Goal: Task Accomplishment & Management: Use online tool/utility

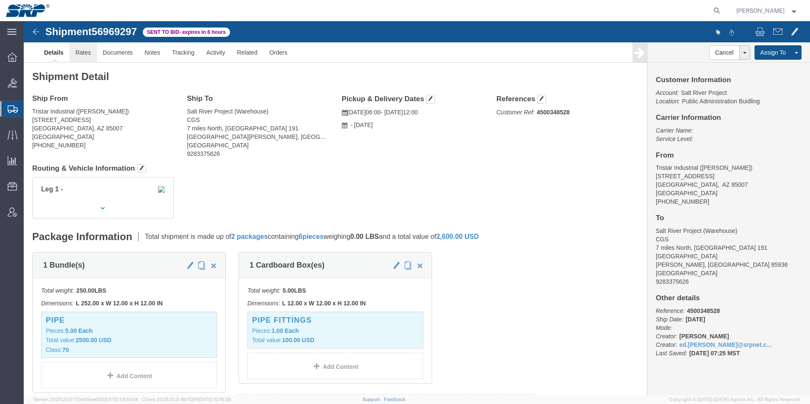
click link "Rates"
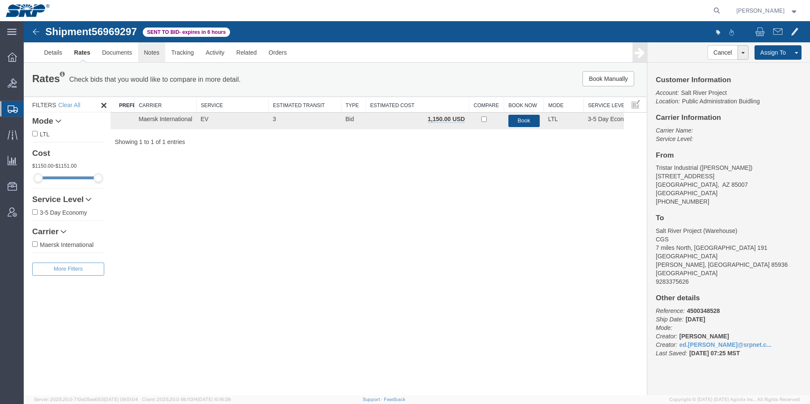
click at [158, 52] on link "Notes" at bounding box center [152, 52] width 28 height 20
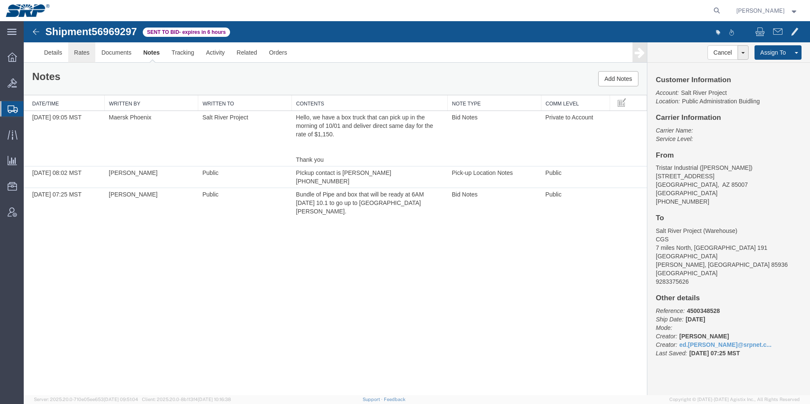
click at [78, 54] on link "Rates" at bounding box center [82, 52] width 28 height 20
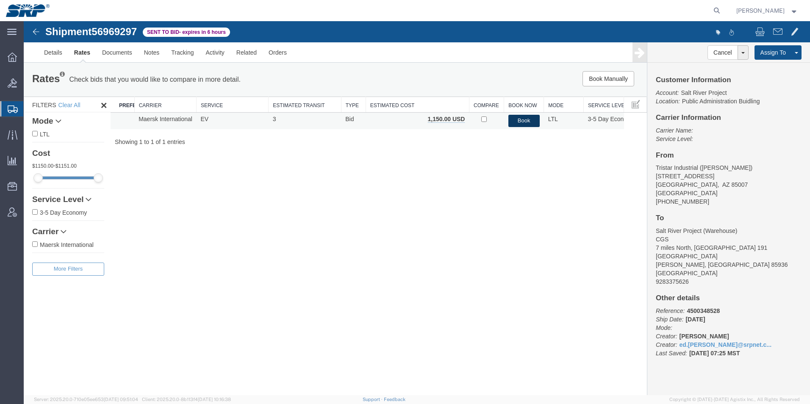
click at [524, 123] on button "Book" at bounding box center [523, 121] width 31 height 12
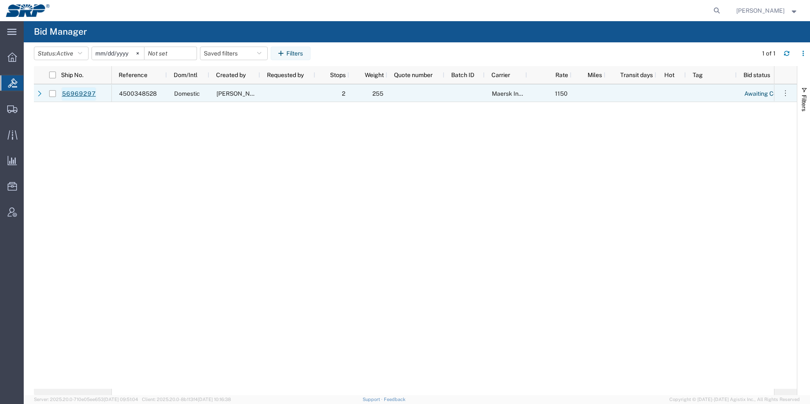
click at [67, 95] on link "56969297" at bounding box center [78, 94] width 35 height 14
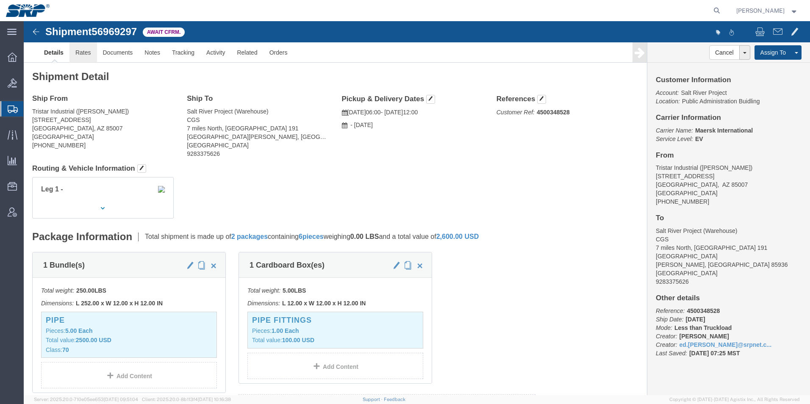
click link "Rates"
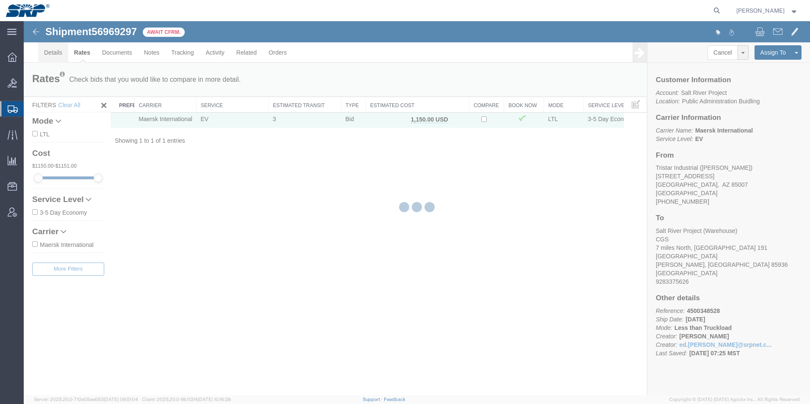
click at [55, 56] on link "Details" at bounding box center [53, 52] width 30 height 20
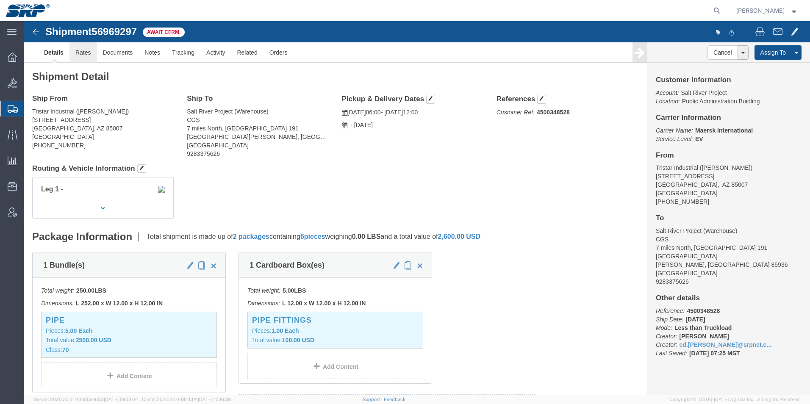
click link "Rates"
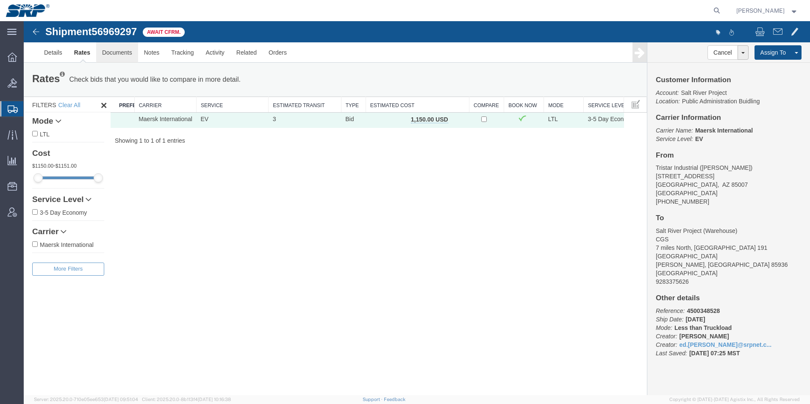
click at [111, 51] on link "Documents" at bounding box center [117, 52] width 42 height 20
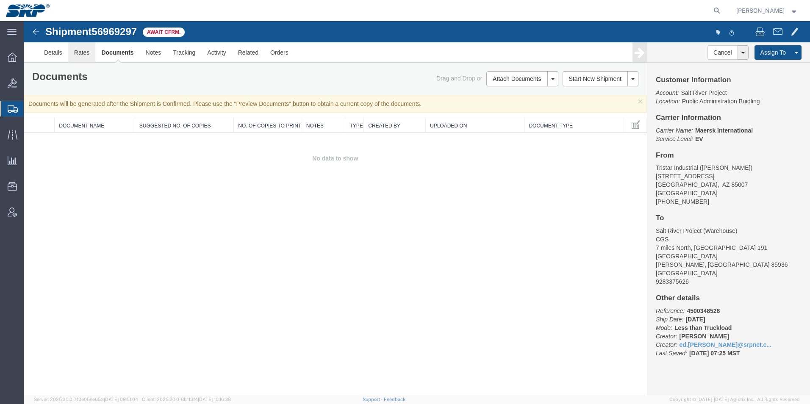
click at [86, 49] on link "Rates" at bounding box center [82, 52] width 28 height 20
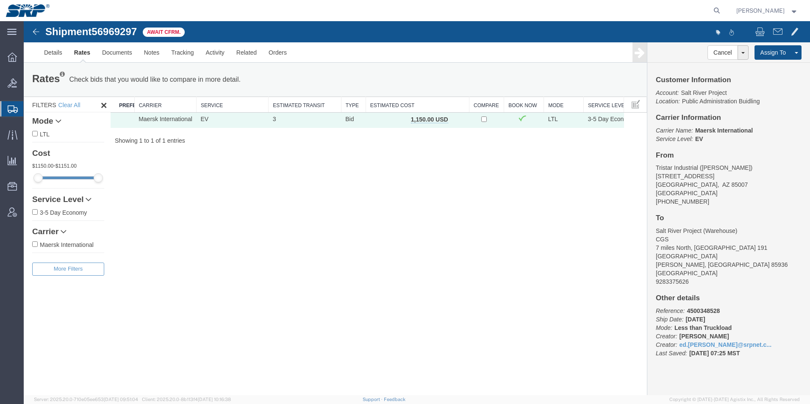
click at [11, 108] on icon at bounding box center [13, 109] width 10 height 8
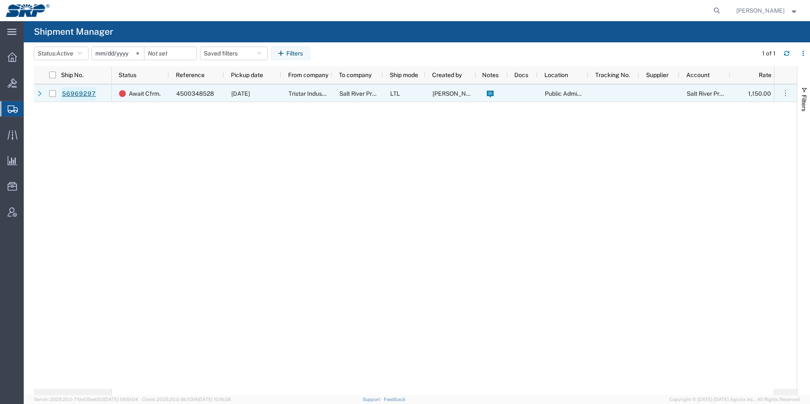
click at [71, 94] on link "56969297" at bounding box center [78, 94] width 35 height 14
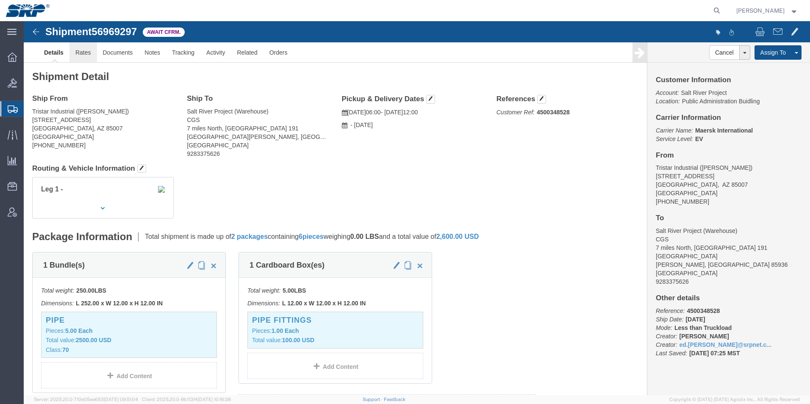
click link "Rates"
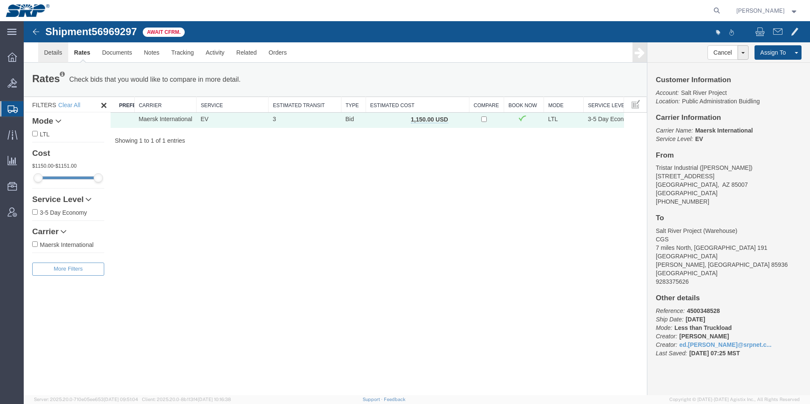
click at [51, 52] on link "Details" at bounding box center [53, 52] width 30 height 20
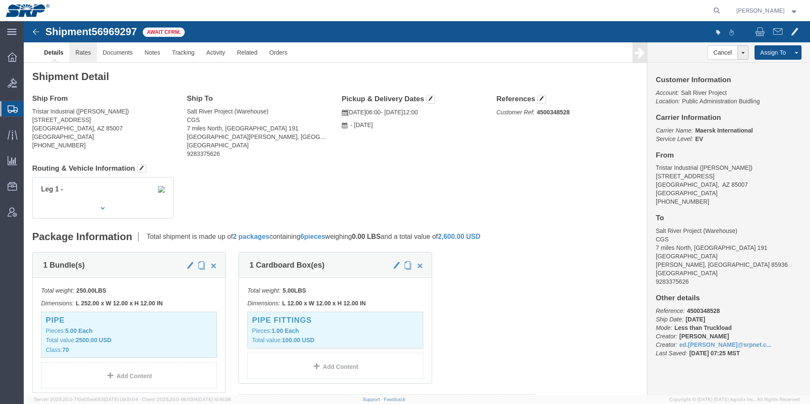
click link "Rates"
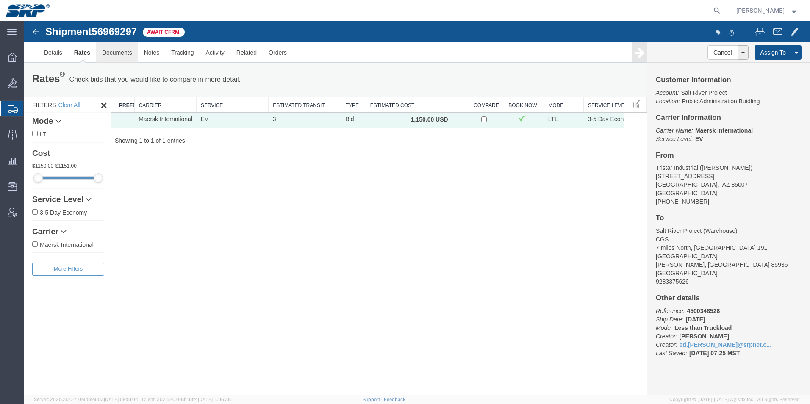
click at [116, 50] on link "Documents" at bounding box center [117, 52] width 42 height 20
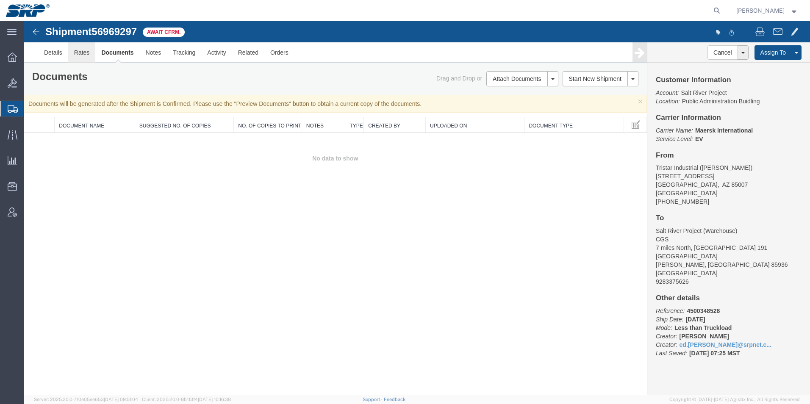
click at [75, 50] on link "Rates" at bounding box center [82, 52] width 28 height 20
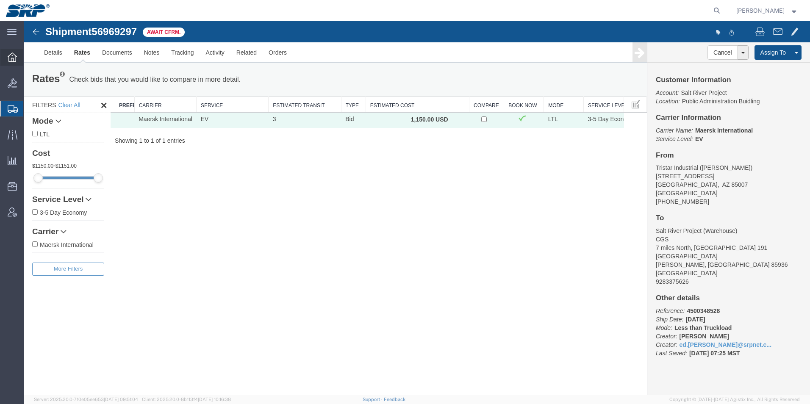
click at [13, 58] on icon at bounding box center [12, 56] width 9 height 9
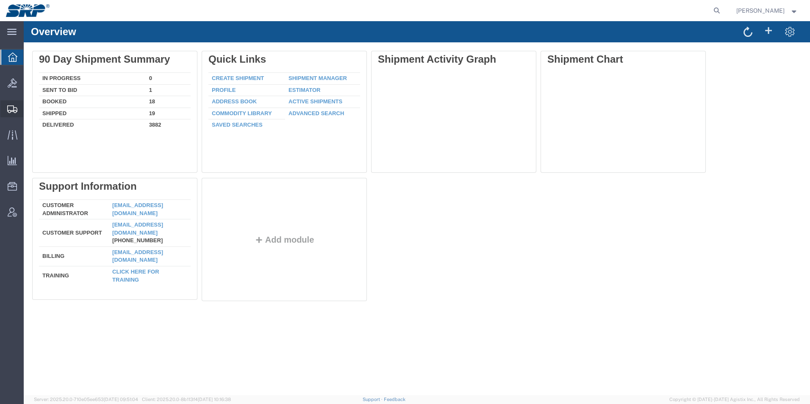
click at [16, 112] on icon at bounding box center [12, 109] width 10 height 8
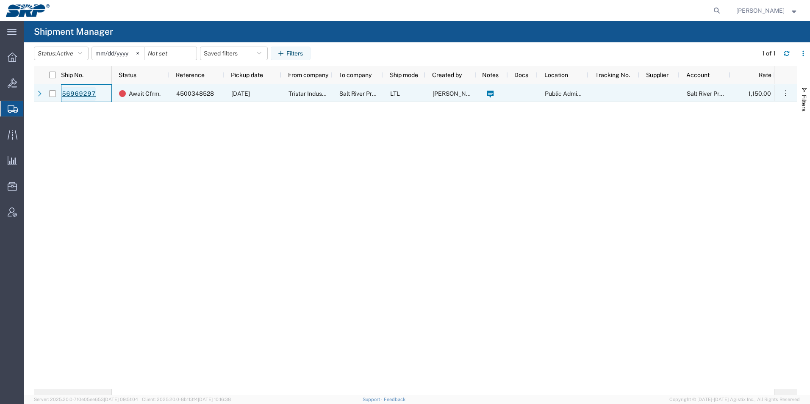
click at [83, 95] on link "56969297" at bounding box center [78, 94] width 35 height 14
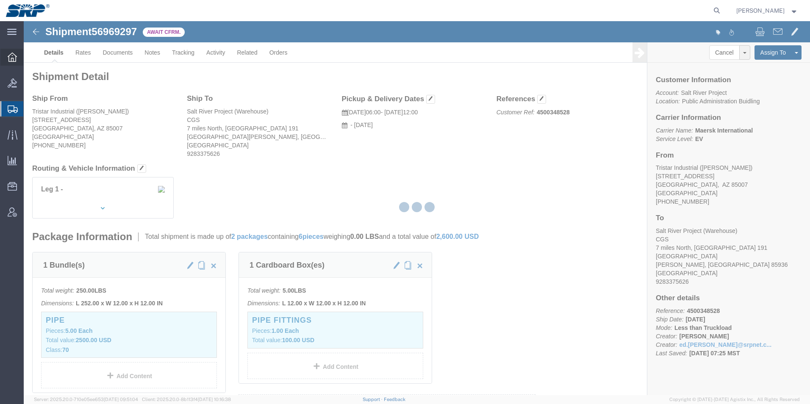
click at [13, 57] on icon at bounding box center [12, 56] width 9 height 9
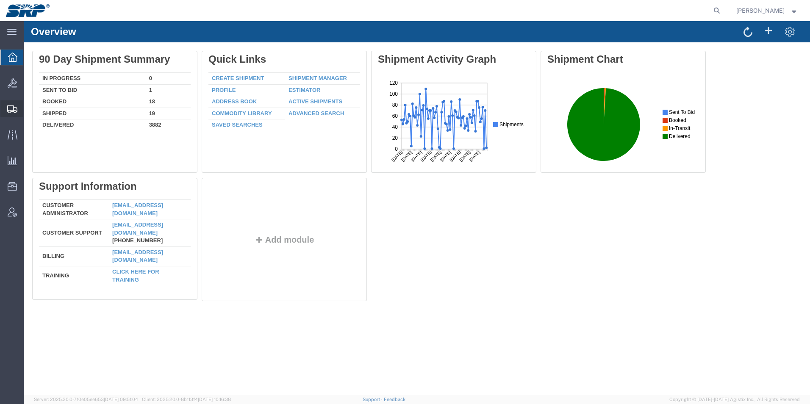
click at [14, 109] on icon at bounding box center [12, 109] width 10 height 8
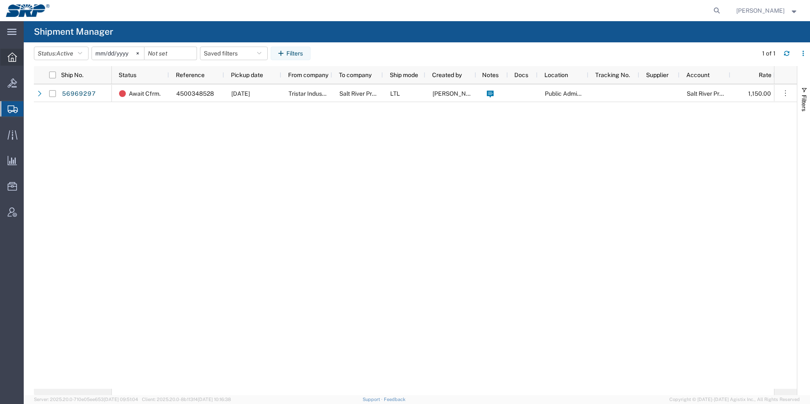
click at [14, 58] on icon at bounding box center [12, 56] width 9 height 9
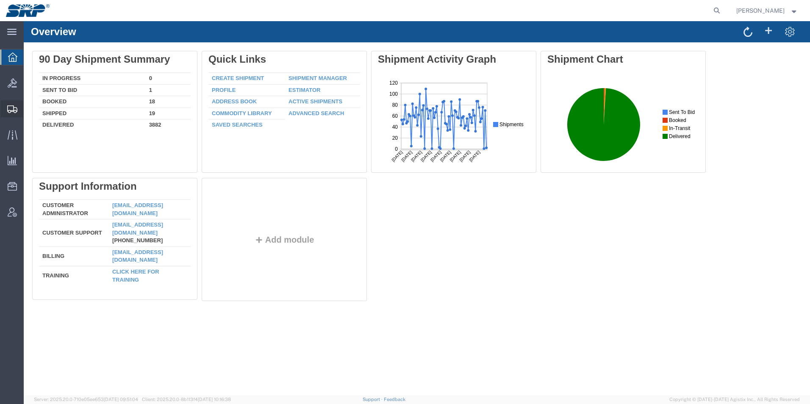
click at [11, 108] on icon at bounding box center [12, 109] width 10 height 8
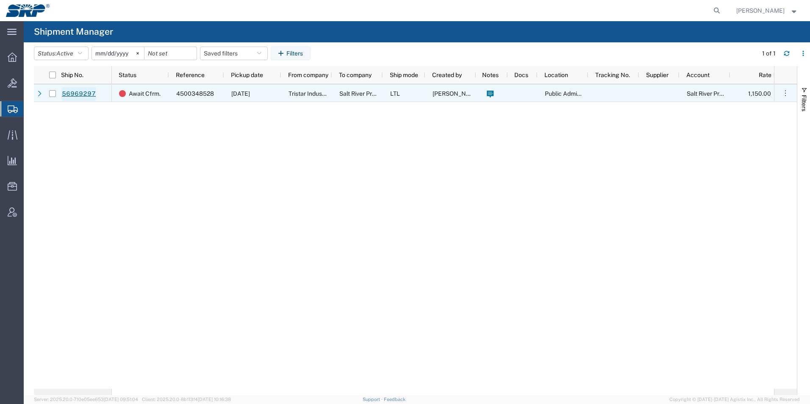
click at [69, 92] on link "56969297" at bounding box center [78, 94] width 35 height 14
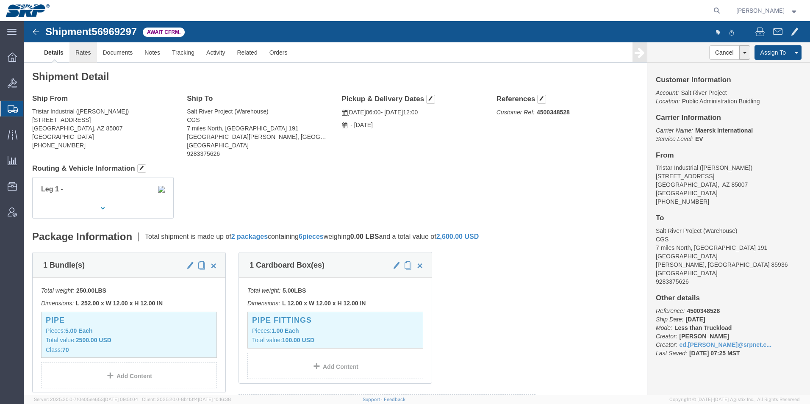
click link "Rates"
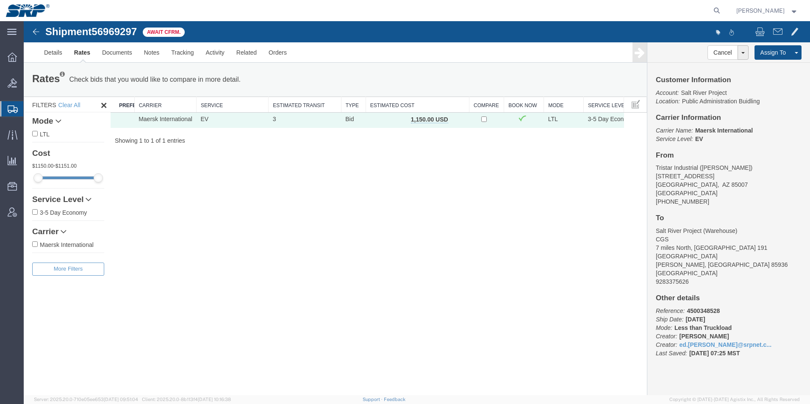
click at [11, 111] on icon at bounding box center [13, 109] width 10 height 8
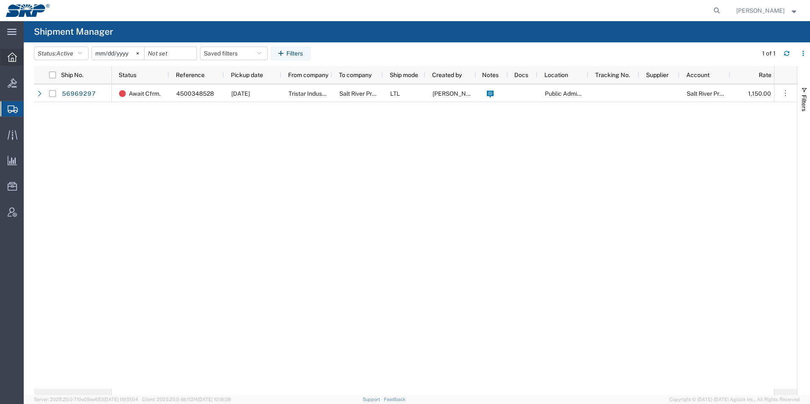
click at [10, 58] on icon at bounding box center [12, 56] width 9 height 9
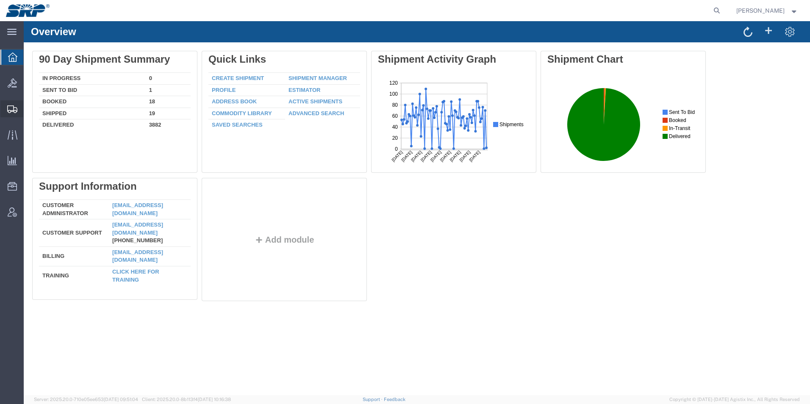
click at [10, 113] on div at bounding box center [12, 108] width 24 height 17
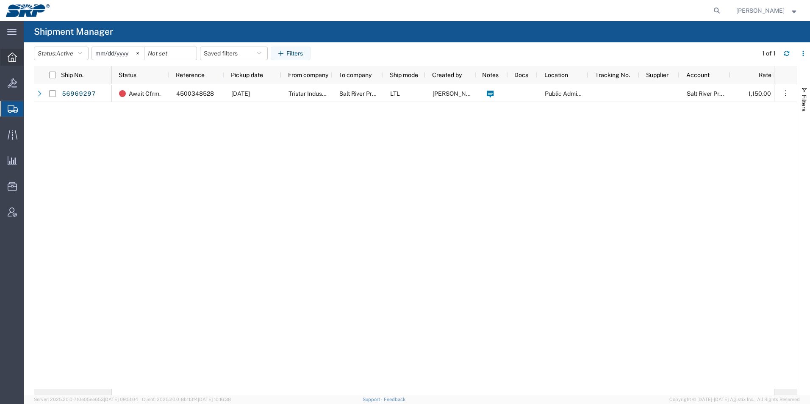
click at [11, 56] on icon at bounding box center [12, 56] width 9 height 9
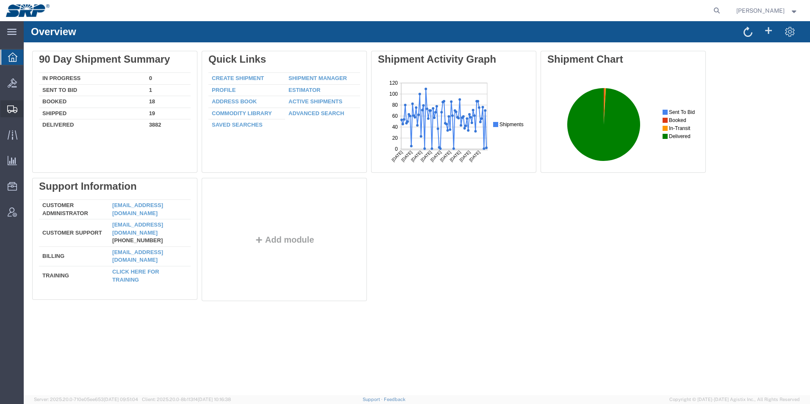
click at [8, 111] on icon at bounding box center [12, 109] width 10 height 8
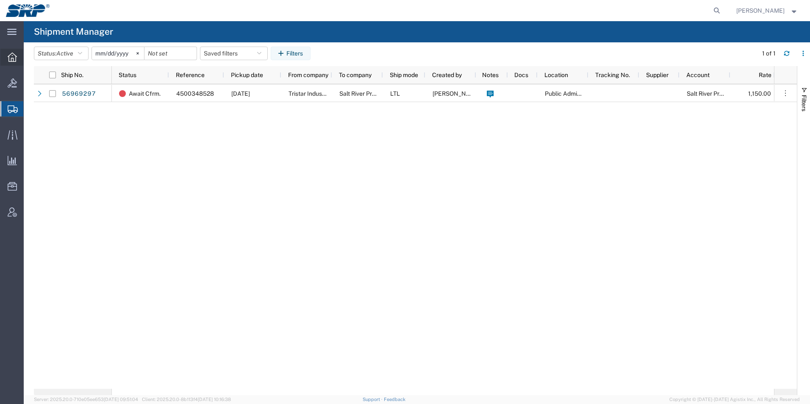
click at [15, 59] on icon at bounding box center [12, 56] width 9 height 9
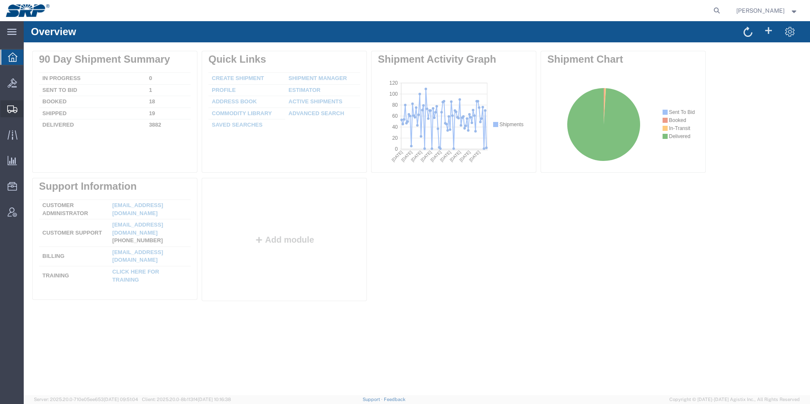
click at [13, 108] on icon at bounding box center [12, 109] width 10 height 8
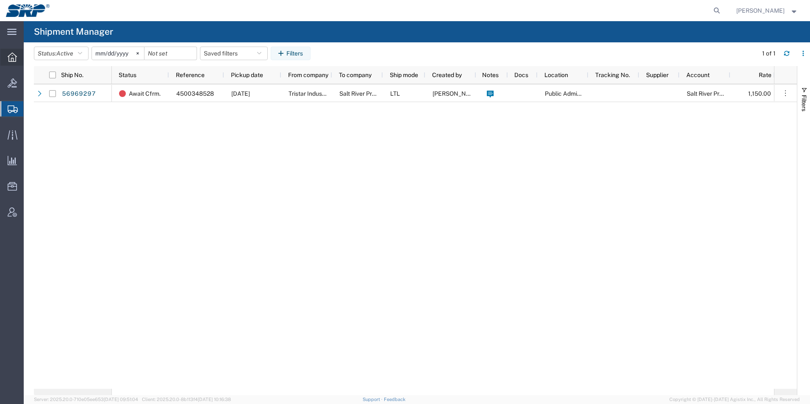
click at [3, 52] on div at bounding box center [12, 57] width 24 height 17
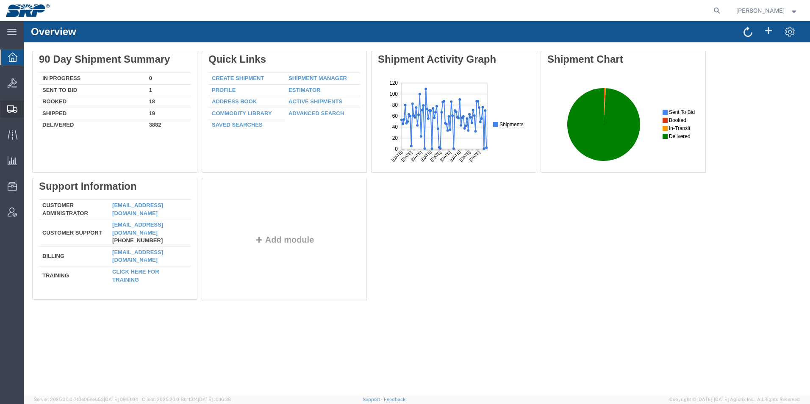
click at [9, 107] on icon at bounding box center [12, 109] width 10 height 8
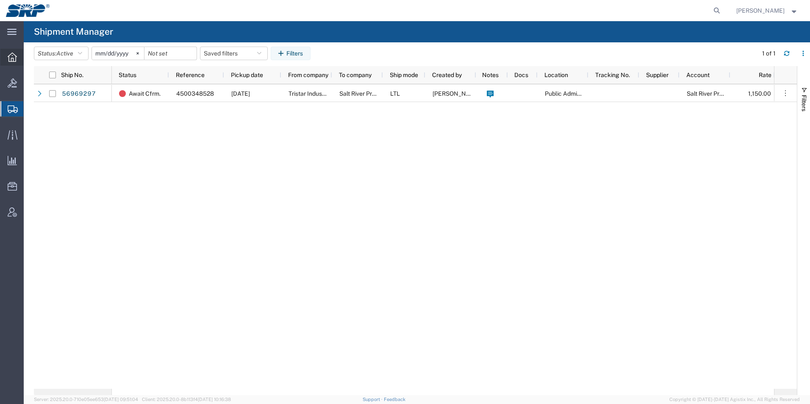
click at [12, 61] on icon at bounding box center [12, 56] width 9 height 9
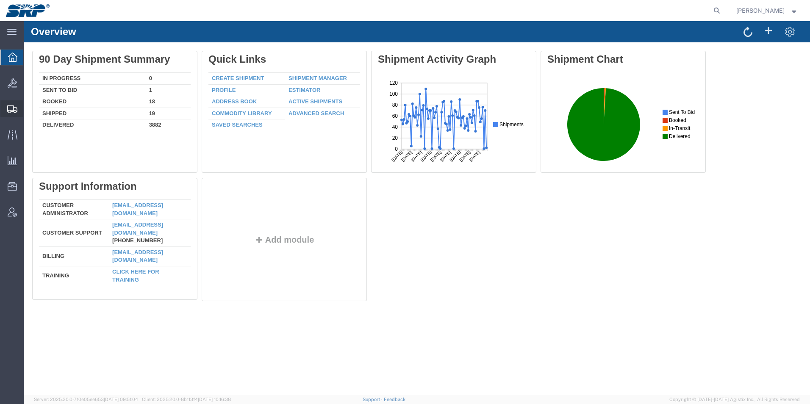
click at [8, 110] on icon at bounding box center [12, 109] width 10 height 8
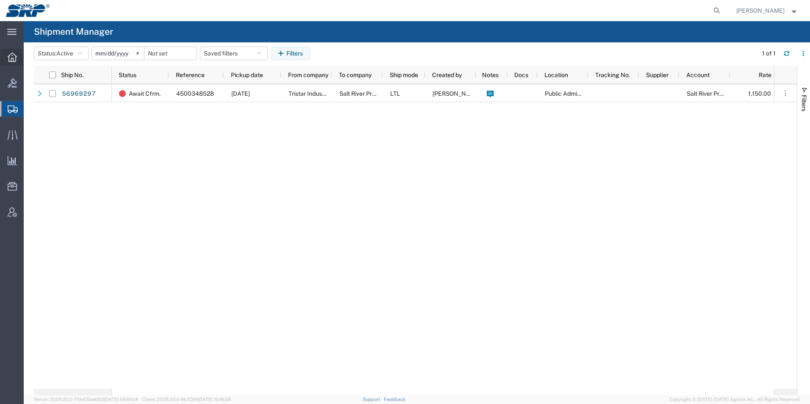
click at [8, 57] on icon at bounding box center [12, 56] width 9 height 9
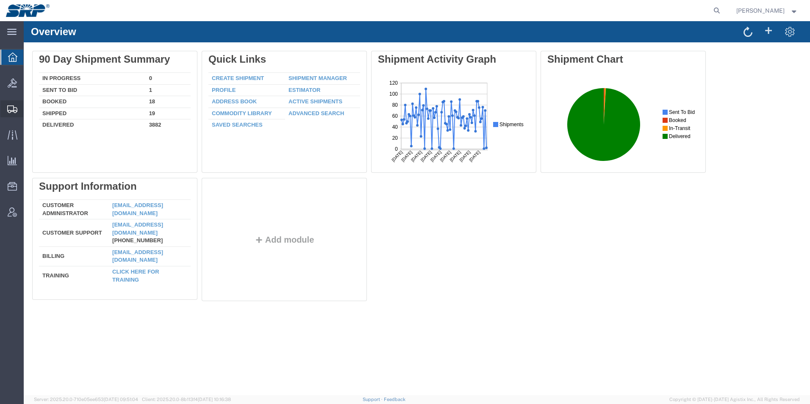
click at [8, 111] on icon at bounding box center [12, 109] width 10 height 8
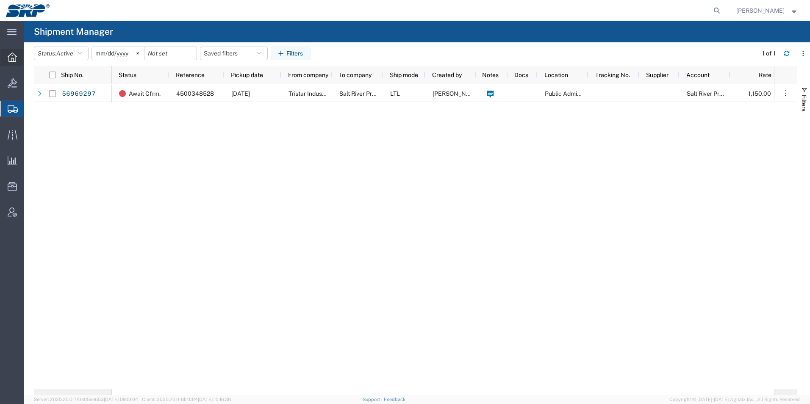
click at [10, 55] on icon at bounding box center [12, 56] width 9 height 9
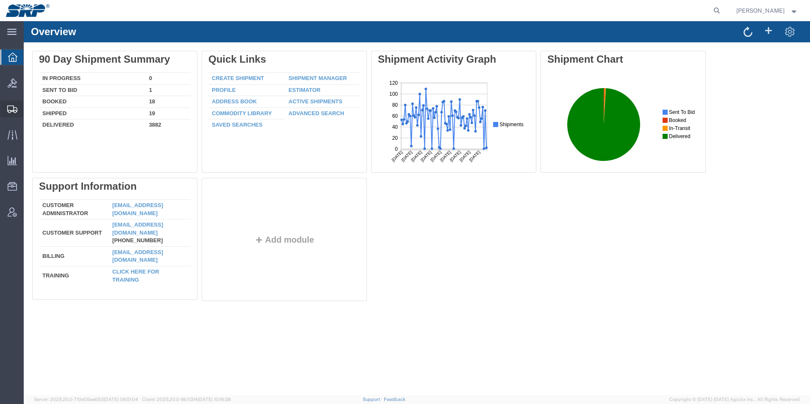
click at [11, 107] on icon at bounding box center [12, 109] width 10 height 8
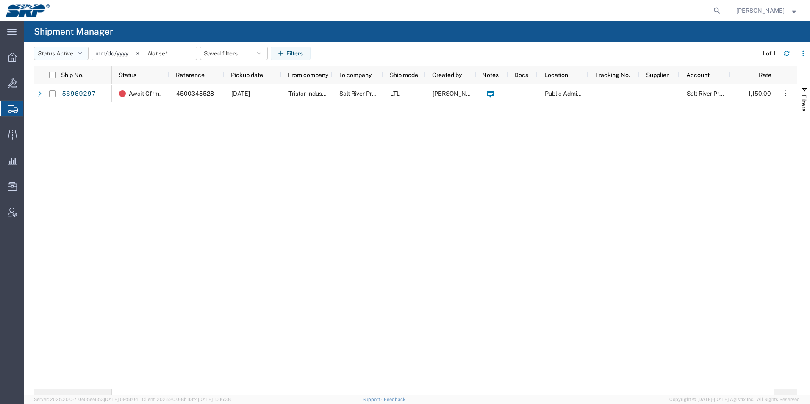
click at [44, 50] on button "Status: Active" at bounding box center [61, 54] width 55 height 14
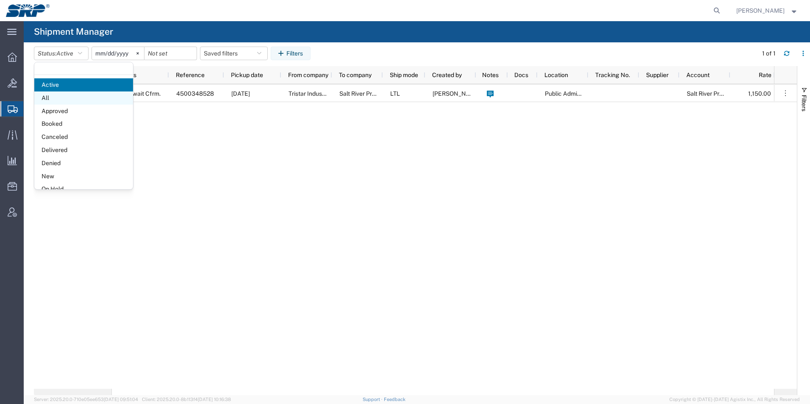
click at [46, 97] on span "All" at bounding box center [83, 97] width 99 height 13
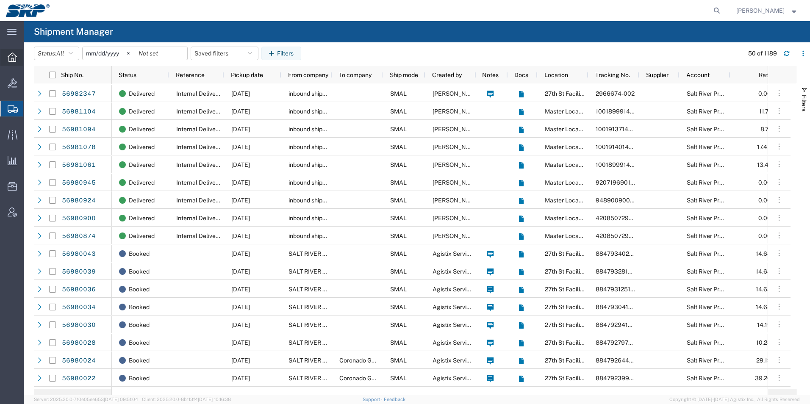
click at [7, 56] on div at bounding box center [12, 57] width 24 height 17
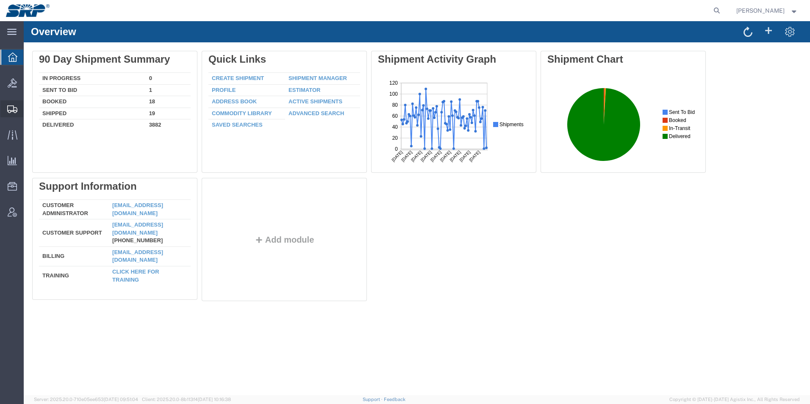
click at [9, 116] on div at bounding box center [12, 108] width 24 height 17
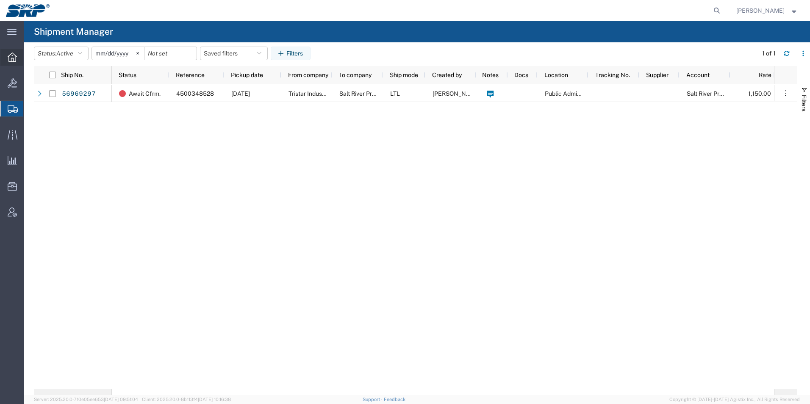
click at [17, 57] on div at bounding box center [12, 57] width 24 height 17
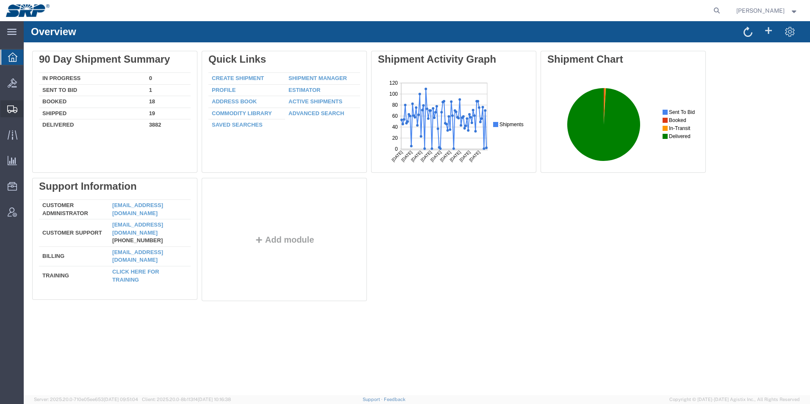
click at [13, 110] on icon at bounding box center [12, 109] width 10 height 8
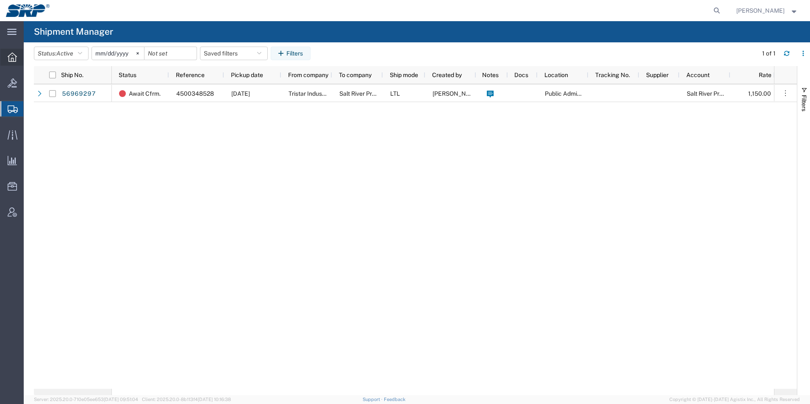
click at [10, 54] on icon at bounding box center [12, 56] width 9 height 9
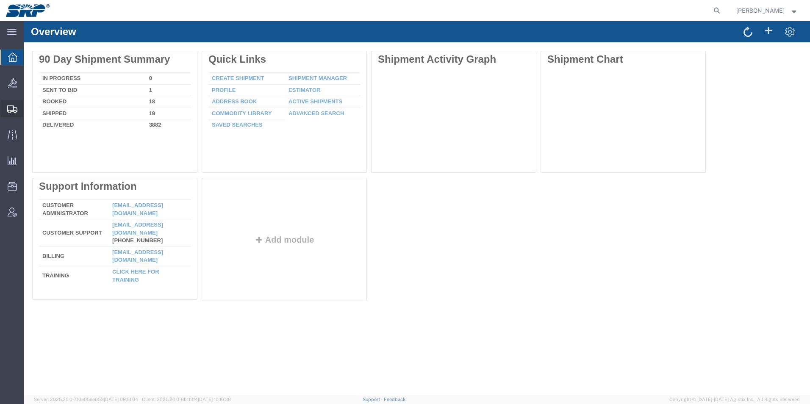
click at [14, 109] on icon at bounding box center [12, 109] width 10 height 8
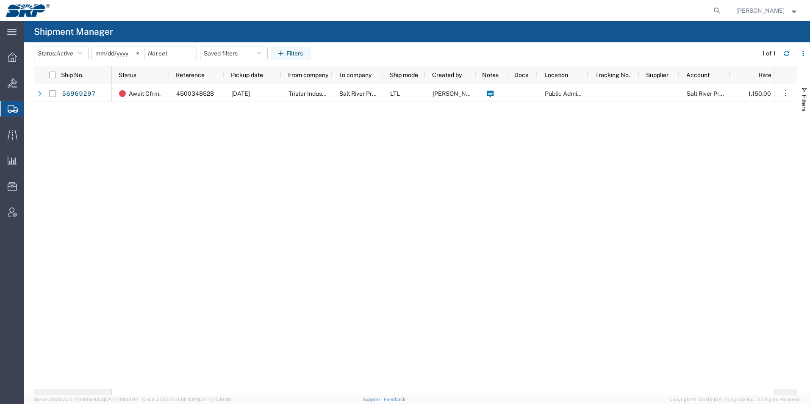
drag, startPoint x: 12, startPoint y: 52, endPoint x: 11, endPoint y: 69, distance: 17.4
click at [12, 52] on div at bounding box center [12, 57] width 24 height 17
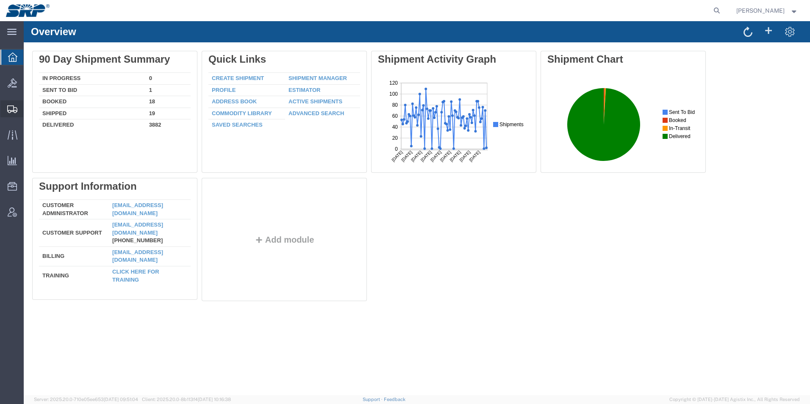
click at [12, 105] on svg-icon at bounding box center [12, 109] width 10 height 8
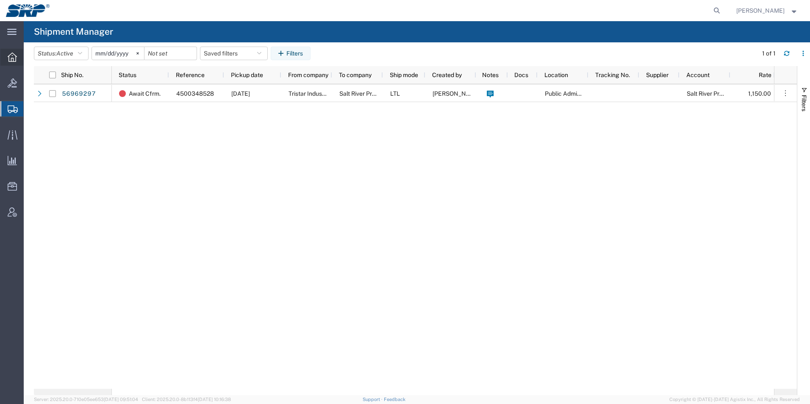
click at [16, 61] on icon at bounding box center [12, 56] width 9 height 9
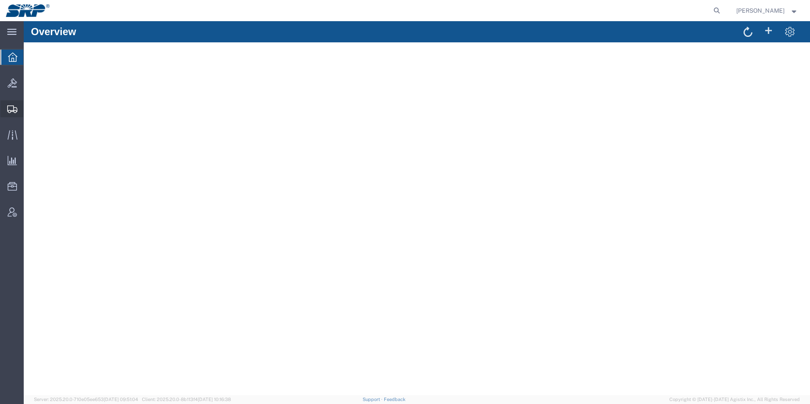
click at [9, 107] on icon at bounding box center [12, 109] width 10 height 8
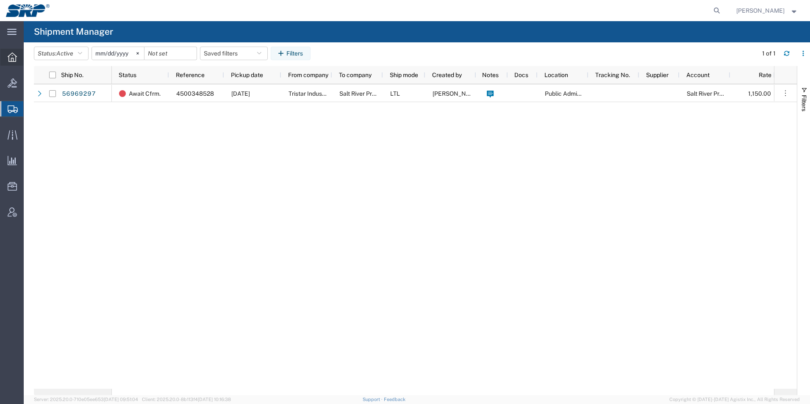
drag, startPoint x: 10, startPoint y: 53, endPoint x: 9, endPoint y: 63, distance: 9.3
click at [10, 53] on icon at bounding box center [12, 56] width 9 height 9
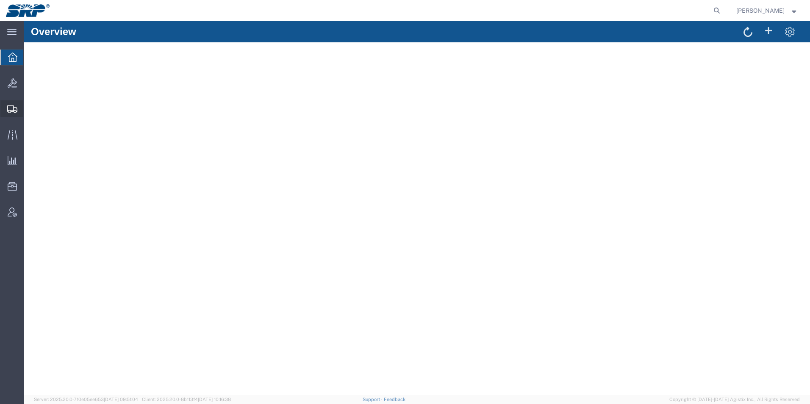
click at [8, 107] on icon at bounding box center [12, 109] width 10 height 8
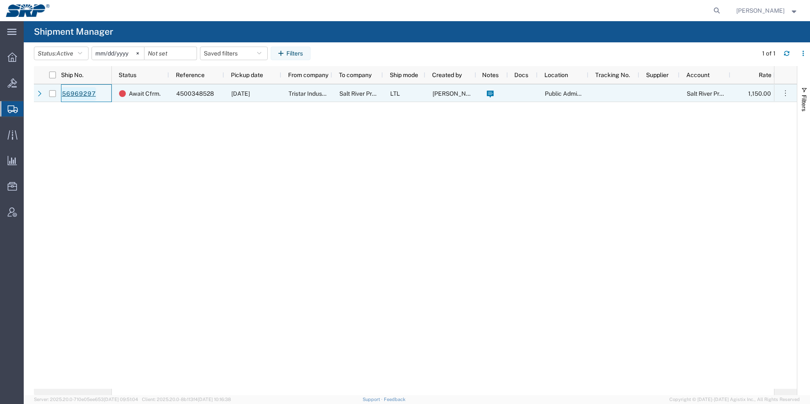
click at [73, 90] on link "56969297" at bounding box center [78, 94] width 35 height 14
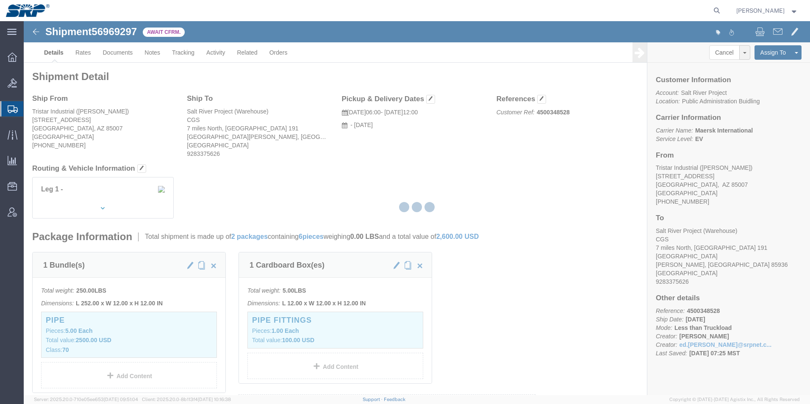
click at [8, 108] on icon at bounding box center [13, 109] width 10 height 8
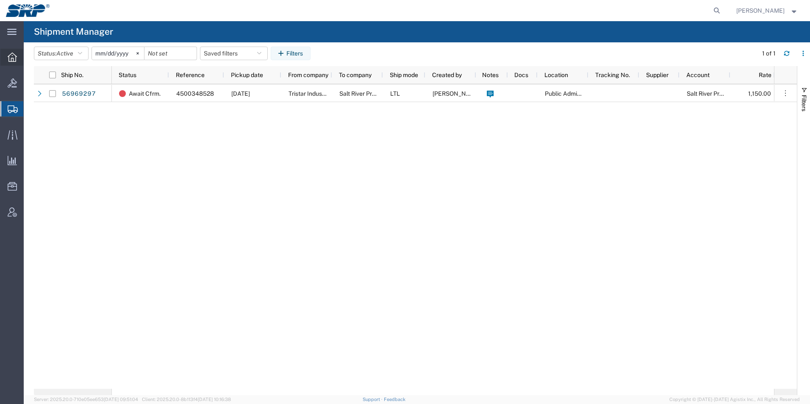
click at [8, 59] on icon at bounding box center [12, 56] width 9 height 9
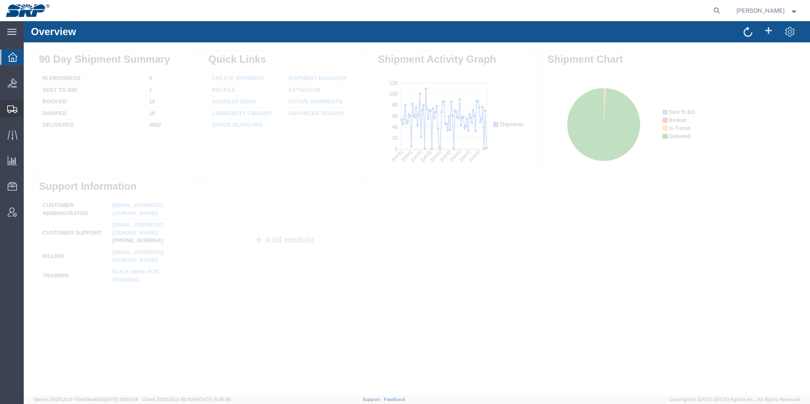
click at [8, 110] on icon at bounding box center [12, 109] width 10 height 8
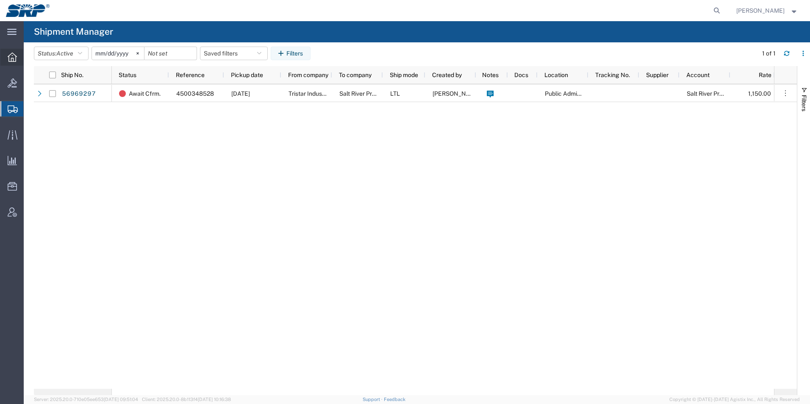
click at [6, 56] on div at bounding box center [12, 57] width 24 height 17
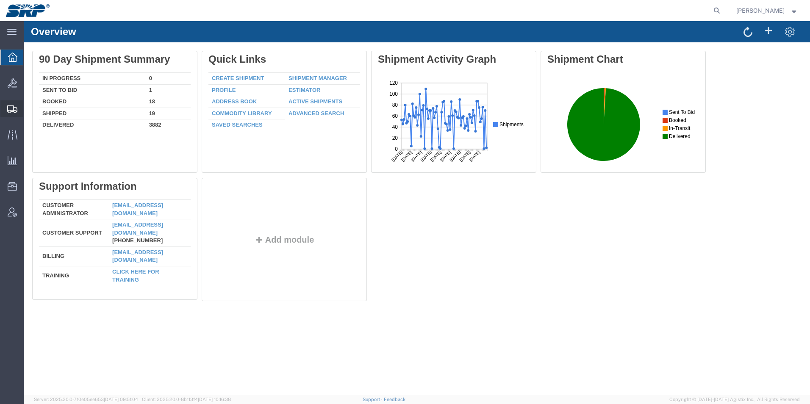
click at [7, 106] on div at bounding box center [12, 108] width 24 height 17
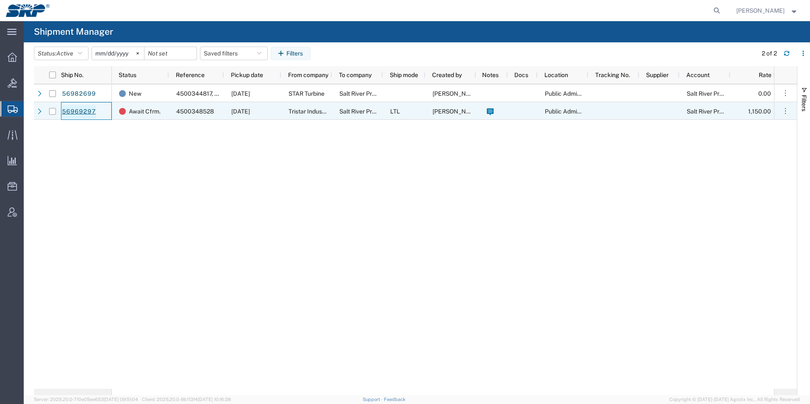
click at [83, 110] on link "56969297" at bounding box center [78, 112] width 35 height 14
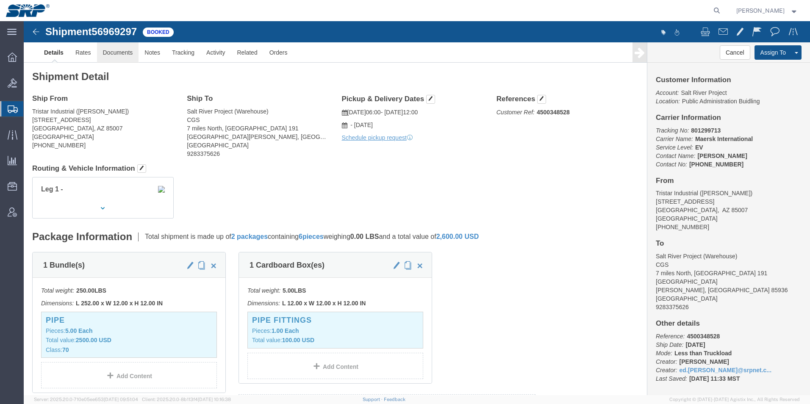
click link "Documents"
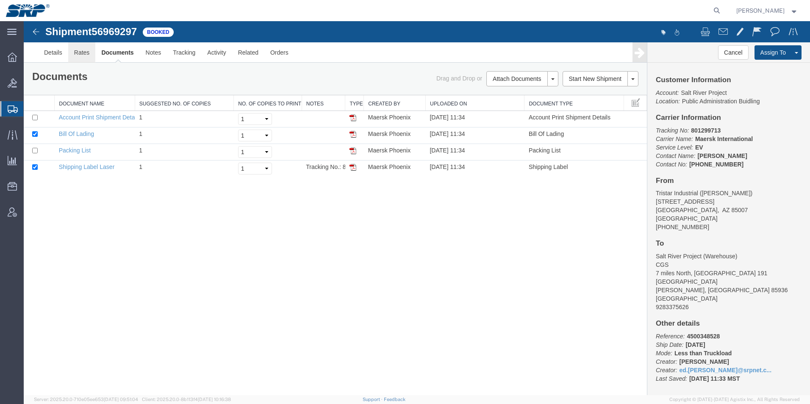
click at [82, 56] on link "Rates" at bounding box center [82, 52] width 28 height 20
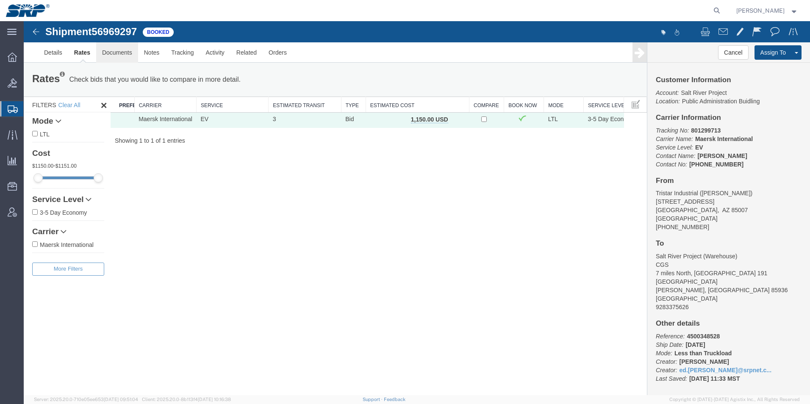
click at [120, 57] on link "Documents" at bounding box center [117, 52] width 42 height 20
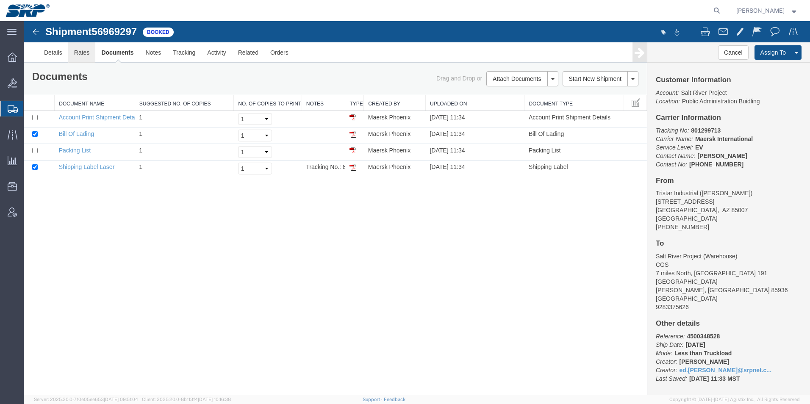
click at [90, 55] on link "Rates" at bounding box center [82, 52] width 28 height 20
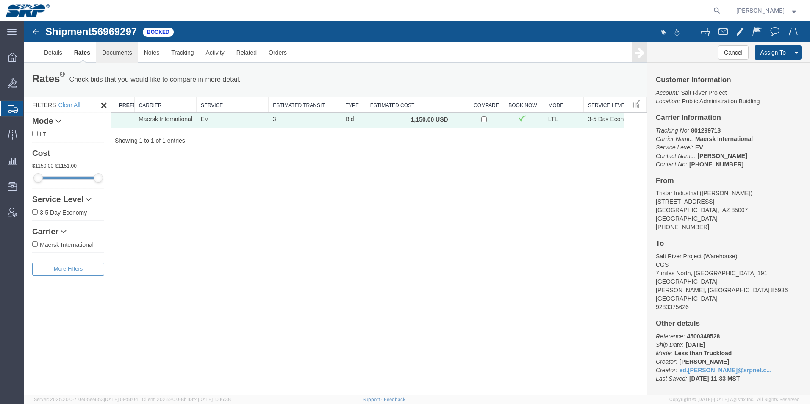
click at [108, 55] on link "Documents" at bounding box center [117, 52] width 42 height 20
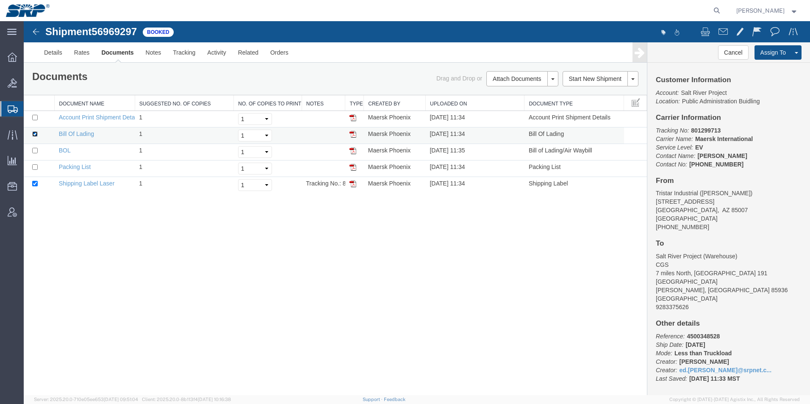
click at [34, 132] on input "checkbox" at bounding box center [35, 134] width 6 height 6
checkbox input "false"
click at [33, 182] on input "checkbox" at bounding box center [35, 184] width 6 height 6
checkbox input "false"
click at [34, 151] on input "checkbox" at bounding box center [35, 151] width 6 height 6
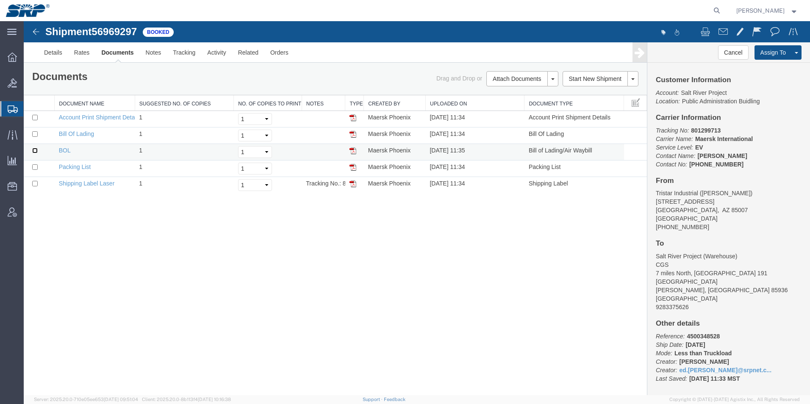
checkbox input "true"
click at [502, 105] on link "Email Documents" at bounding box center [521, 105] width 74 height 13
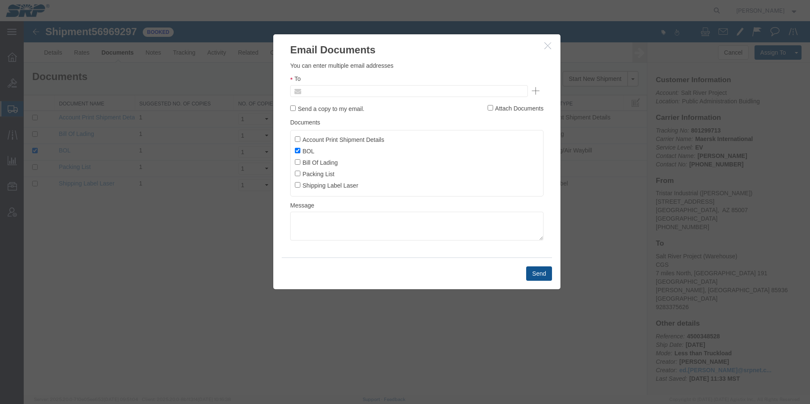
click at [356, 91] on input "text" at bounding box center [351, 91] width 99 height 11
type input "[DOMAIN_NAME]"
click at [536, 271] on button "Send" at bounding box center [539, 273] width 26 height 14
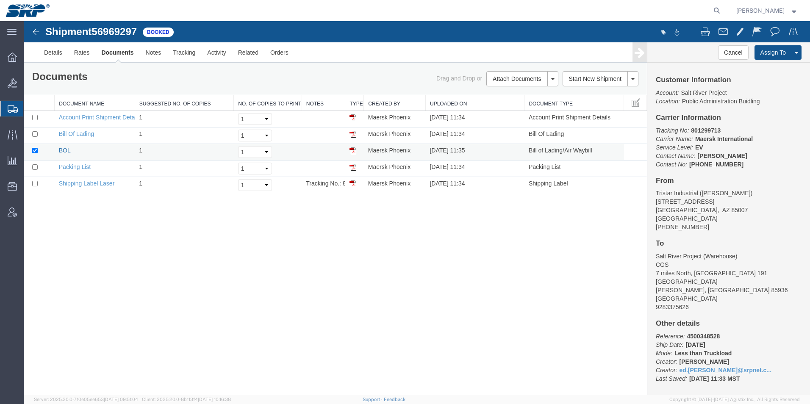
click at [64, 149] on link "BOL" at bounding box center [65, 150] width 12 height 7
click at [217, 51] on link "Activity" at bounding box center [216, 52] width 30 height 20
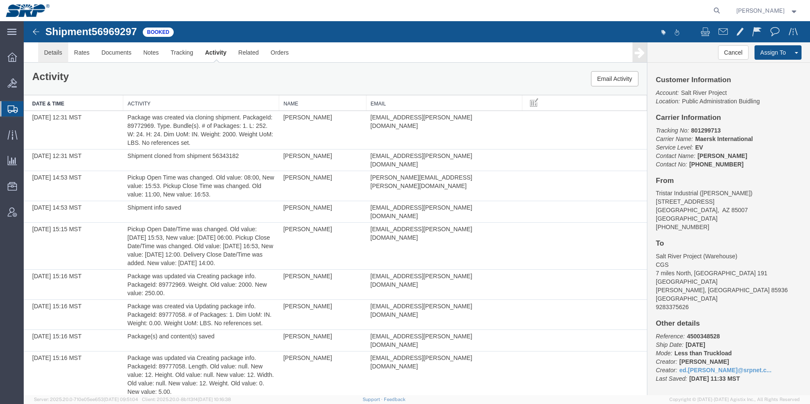
click at [47, 53] on link "Details" at bounding box center [53, 52] width 30 height 20
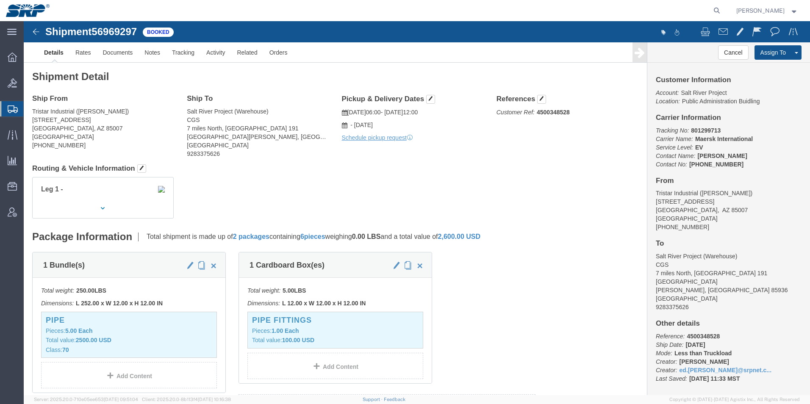
click at [12, 110] on icon at bounding box center [13, 109] width 10 height 8
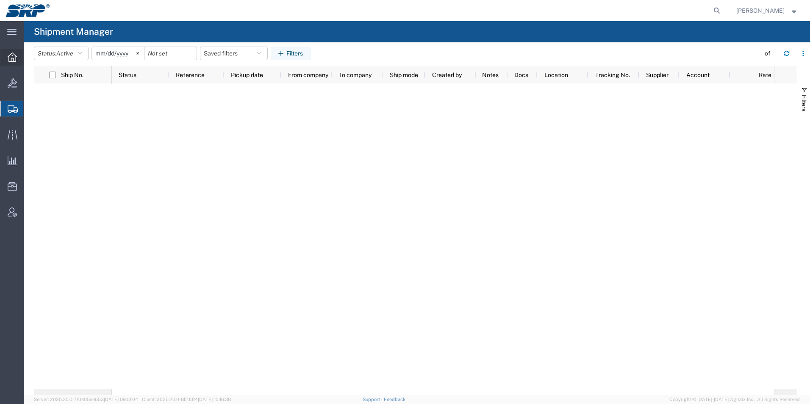
click at [10, 62] on div at bounding box center [12, 57] width 24 height 17
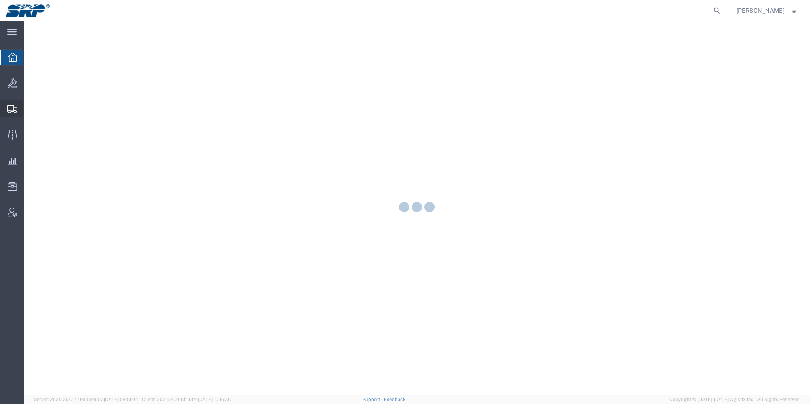
click at [11, 109] on icon at bounding box center [12, 109] width 10 height 8
